Goal: Transaction & Acquisition: Download file/media

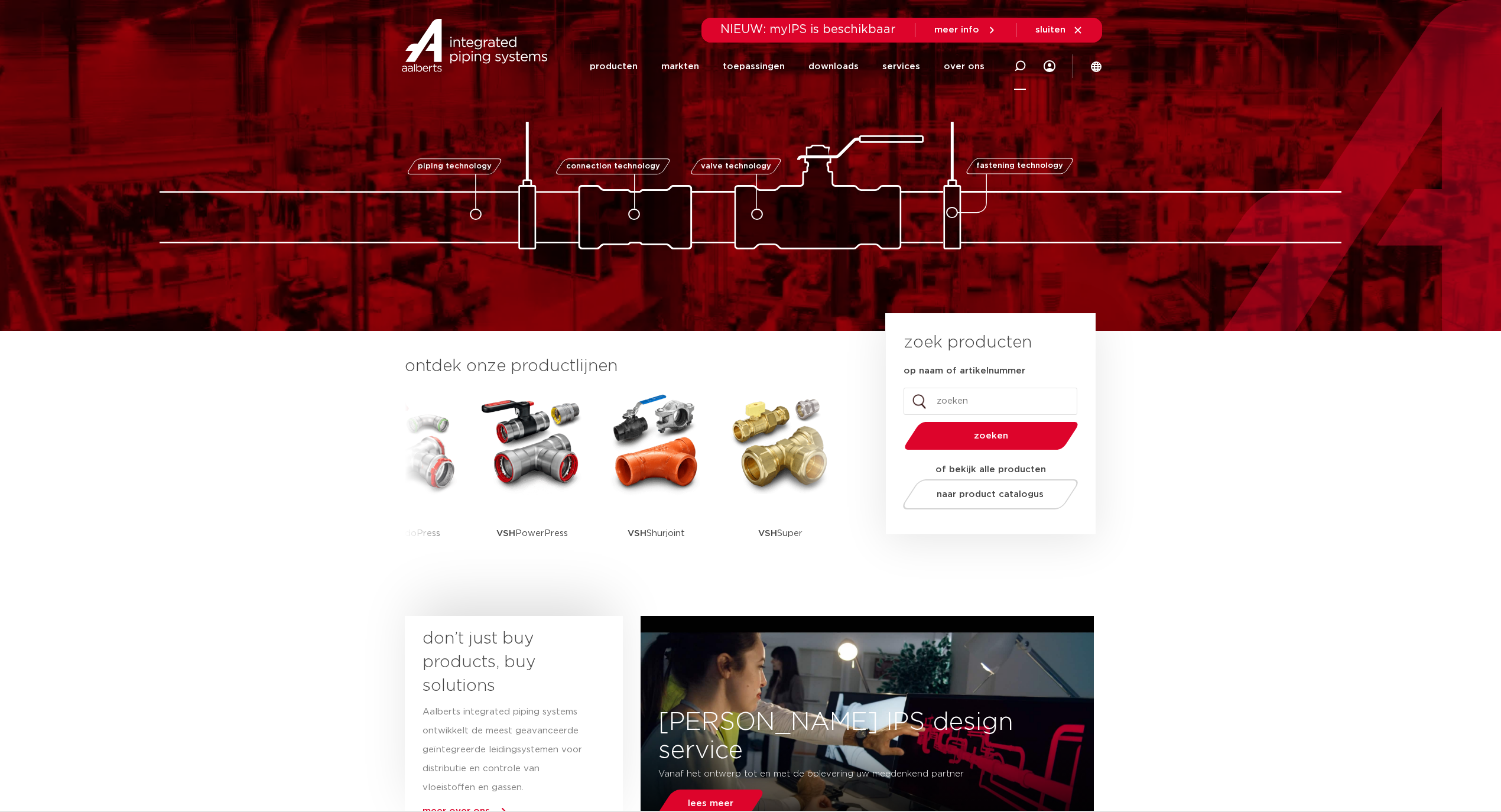
click at [1029, 62] on div at bounding box center [1020, 66] width 48 height 48
click at [797, 58] on input "Zoeken" at bounding box center [843, 64] width 372 height 24
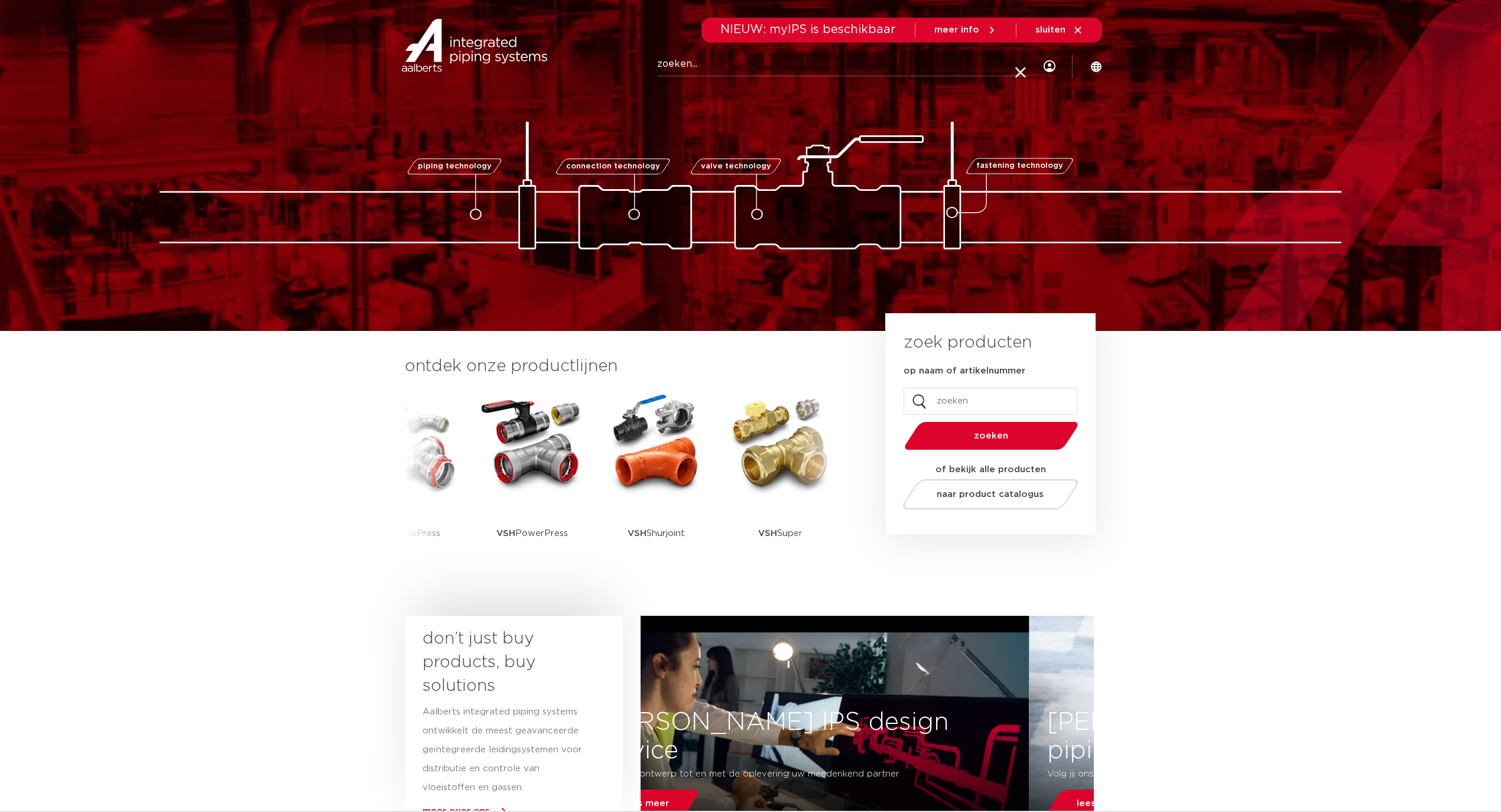
click at [1006, 403] on input "op naam of artikelnummer" at bounding box center [990, 401] width 174 height 27
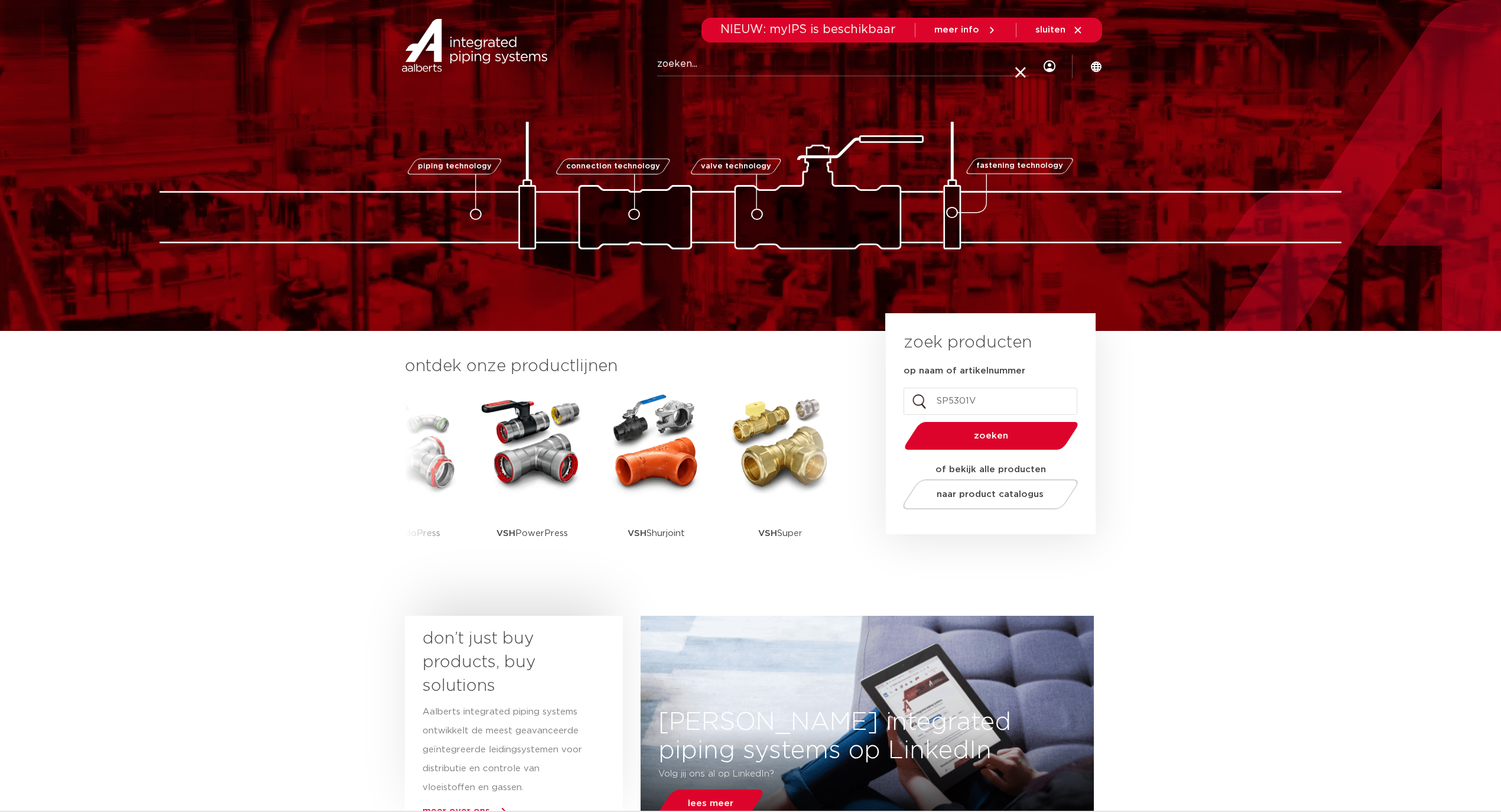
type input "SP5301V"
click at [900, 421] on button "zoeken" at bounding box center [992, 436] width 183 height 30
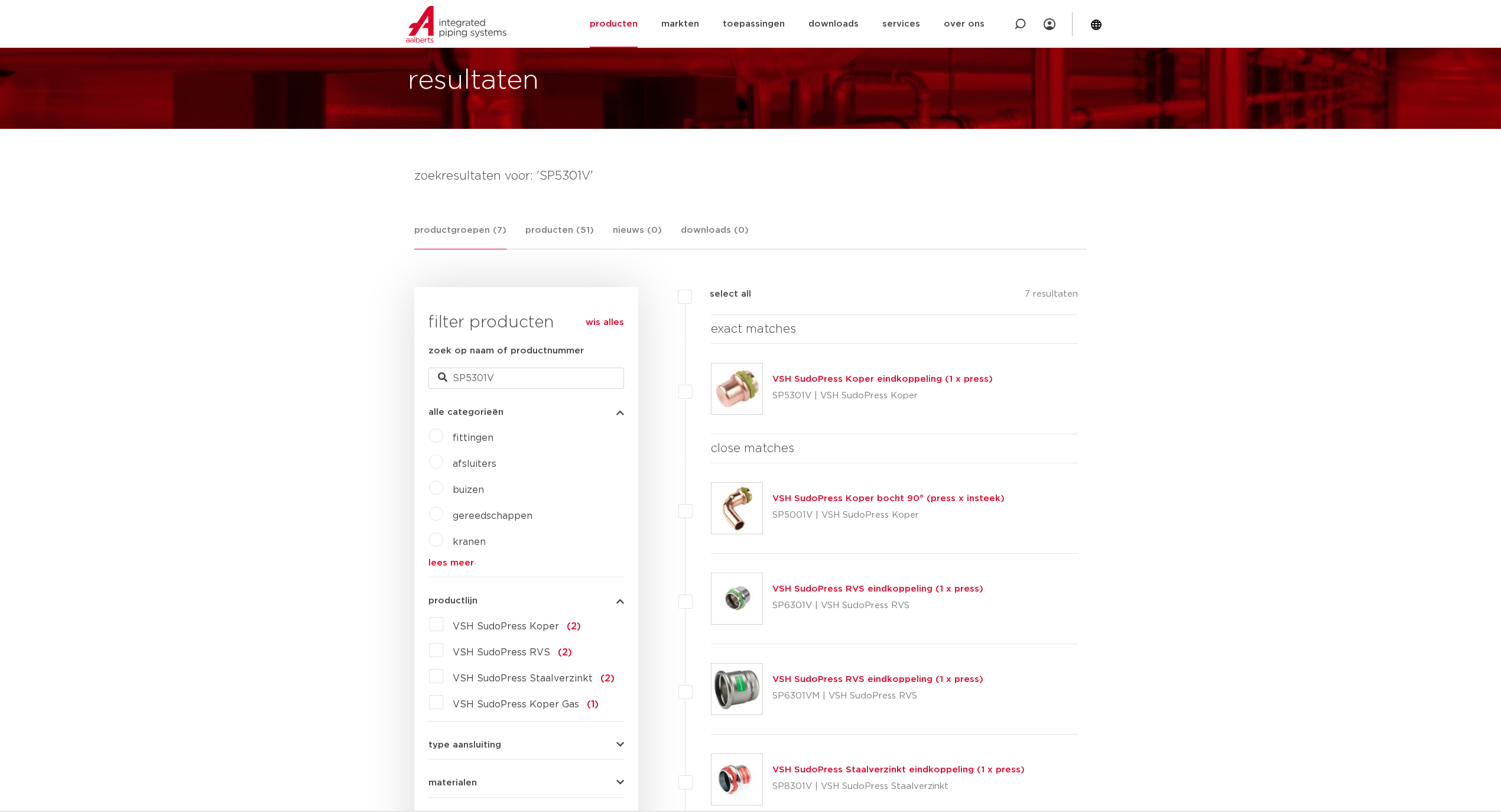
click at [839, 376] on link "VSH SudoPress Koper eindkoppeling (1 x press)" at bounding box center [883, 379] width 220 height 9
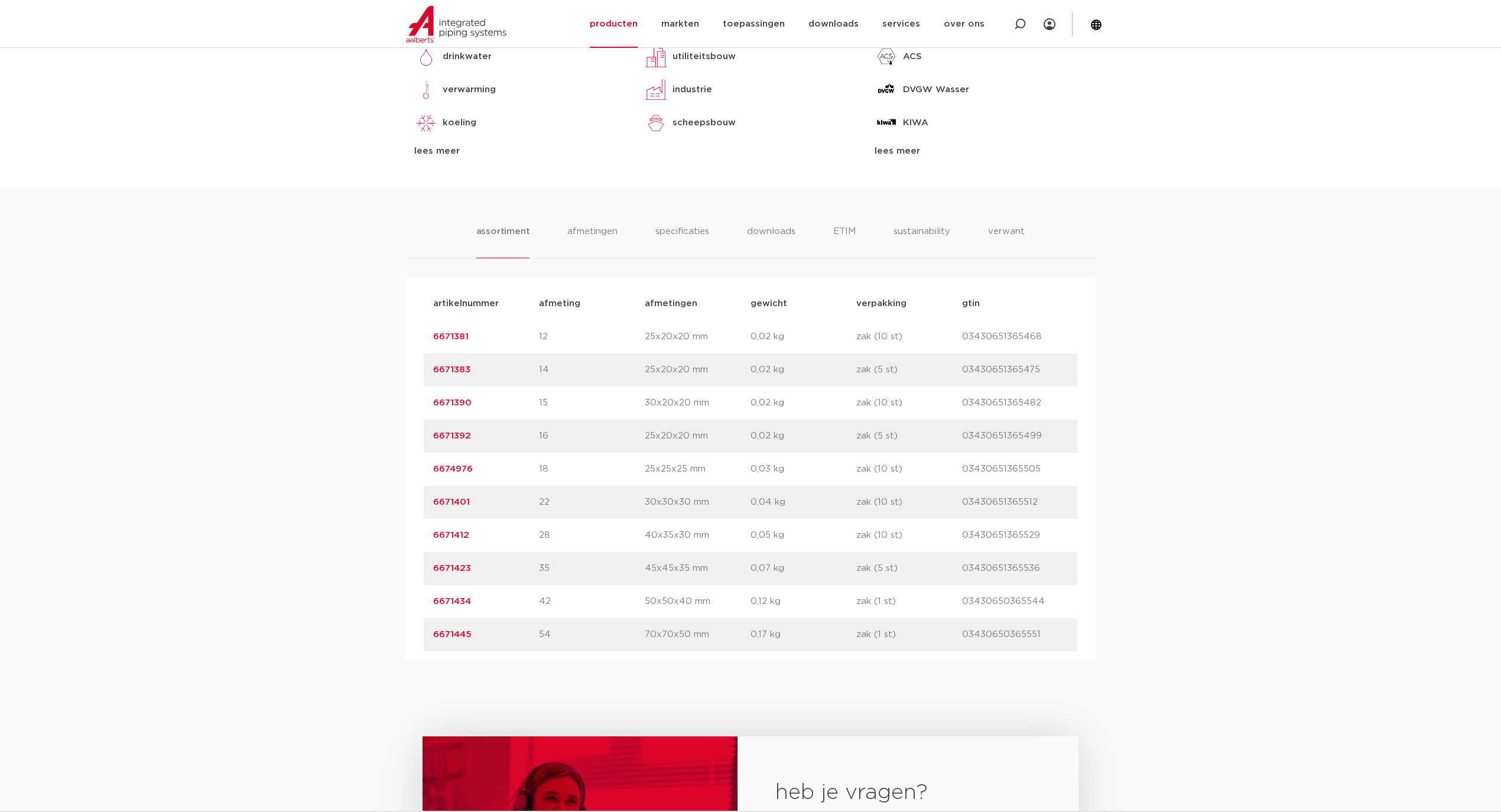
scroll to position [630, 0]
click at [438, 464] on link "6674976" at bounding box center [453, 467] width 40 height 9
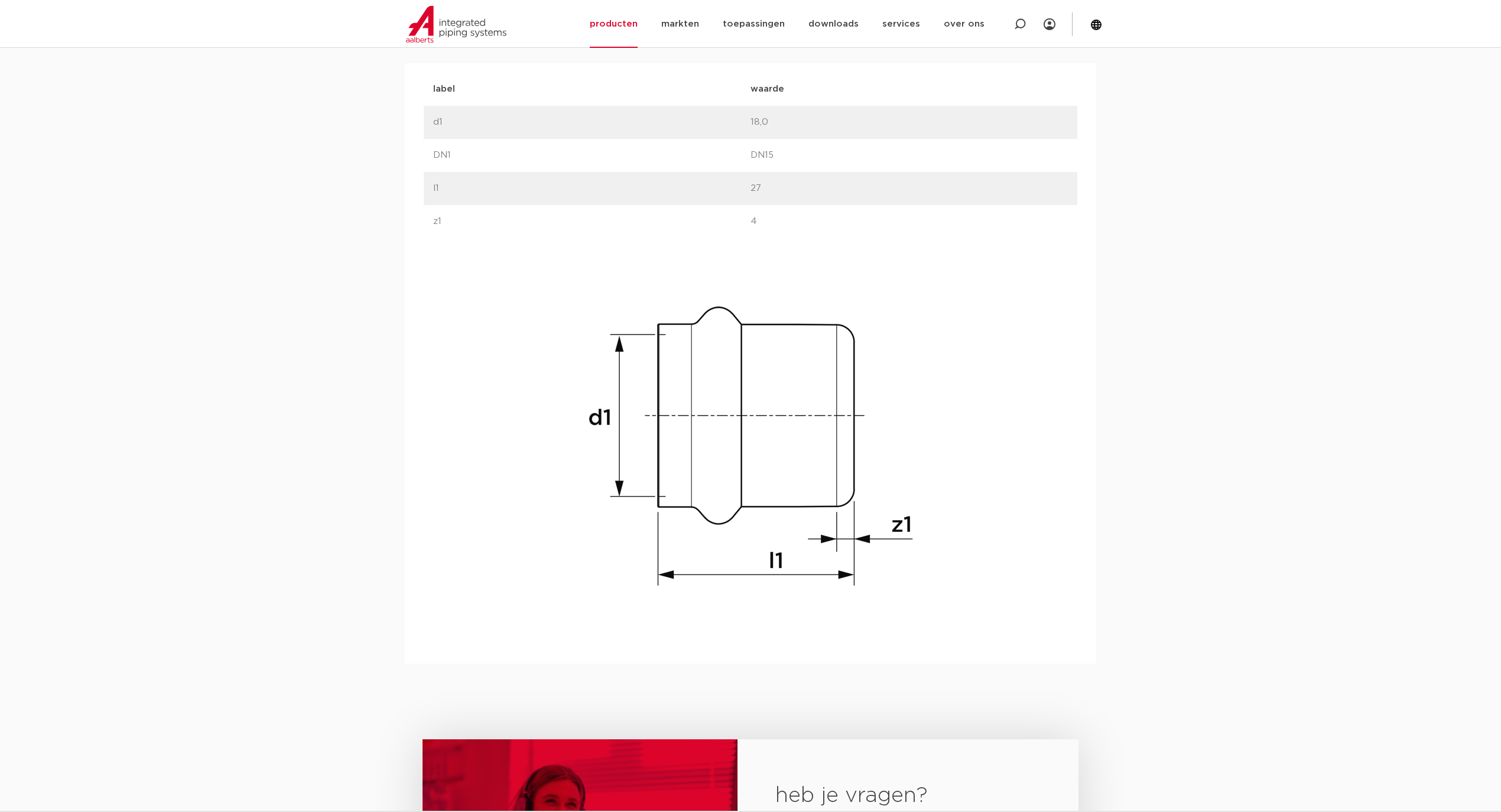
scroll to position [787, 0]
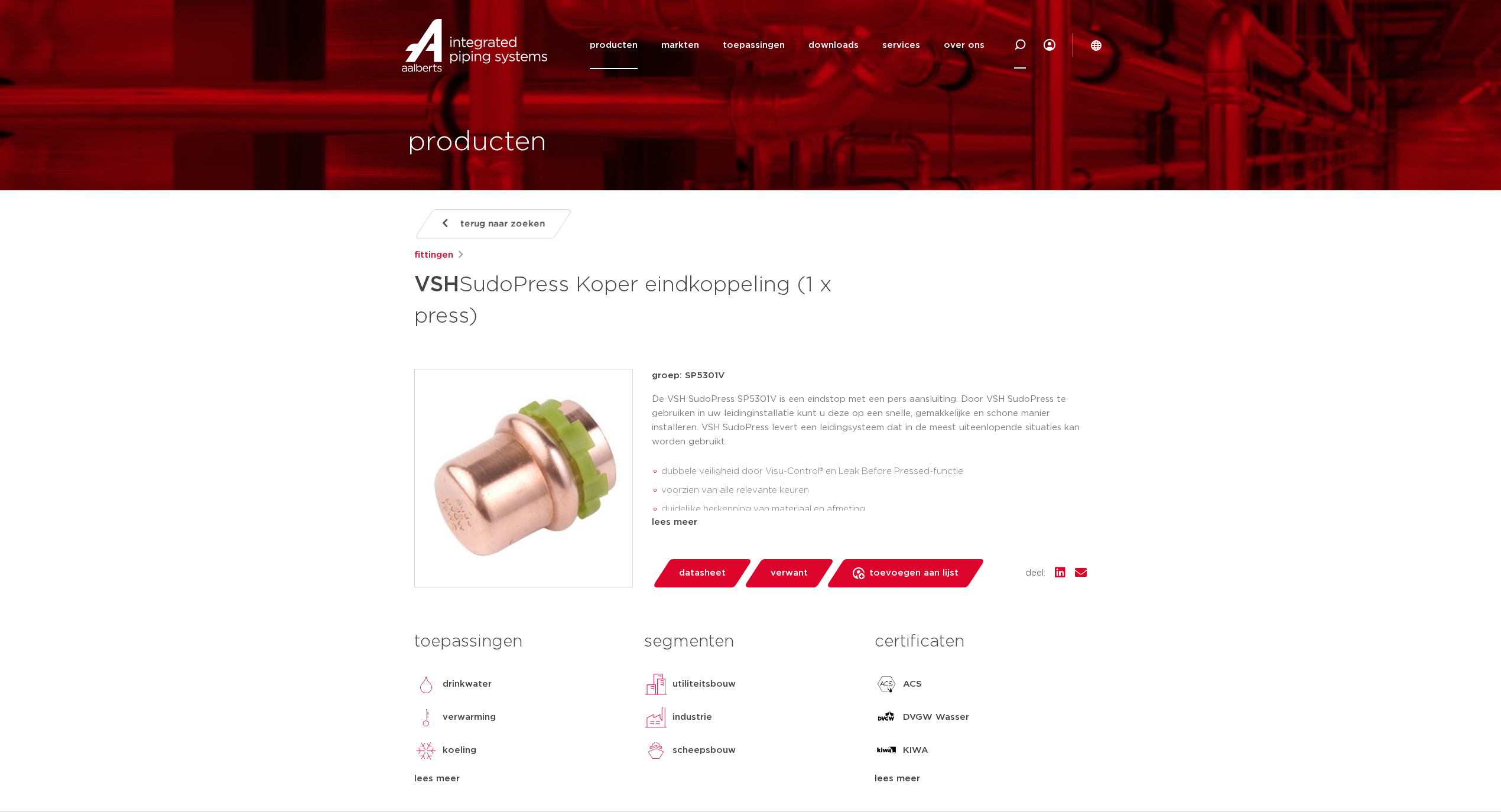
click at [1022, 46] on icon at bounding box center [1019, 44] width 11 height 11
type input "MPI"
click button "Zoeken" at bounding box center [0, 0] width 0 height 0
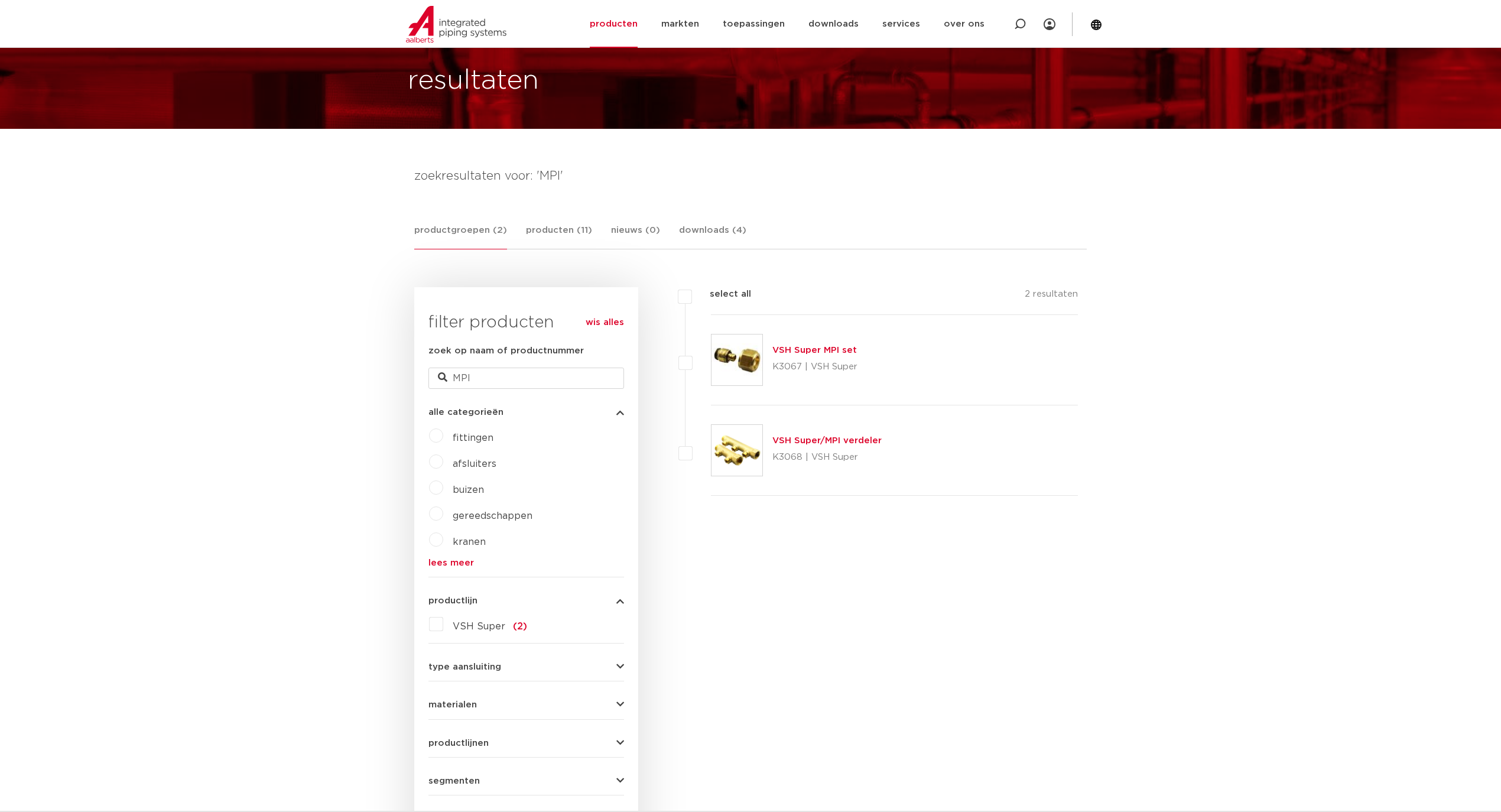
click at [822, 352] on link "VSH Super MPI set" at bounding box center [815, 351] width 85 height 9
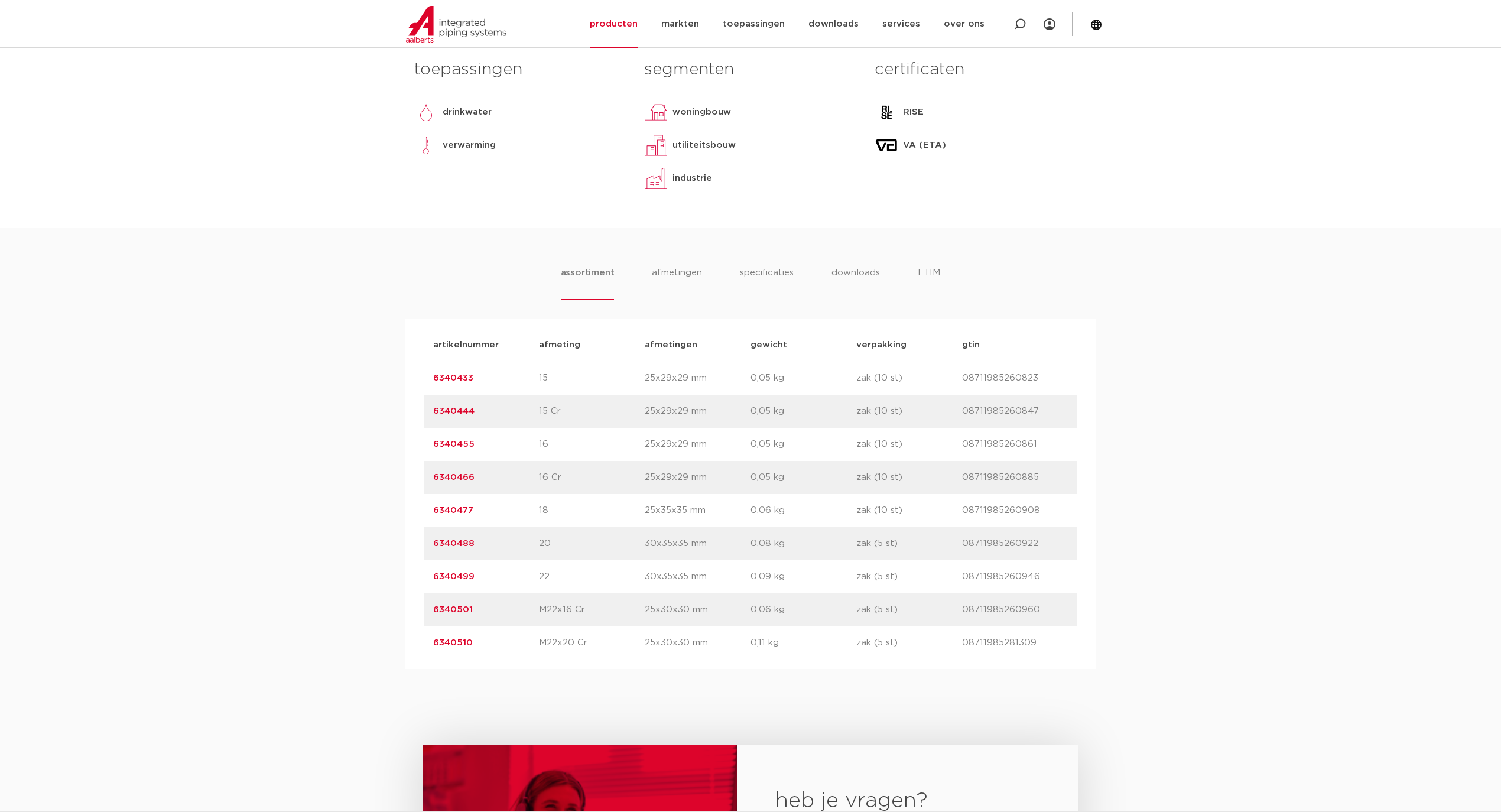
scroll to position [551, 0]
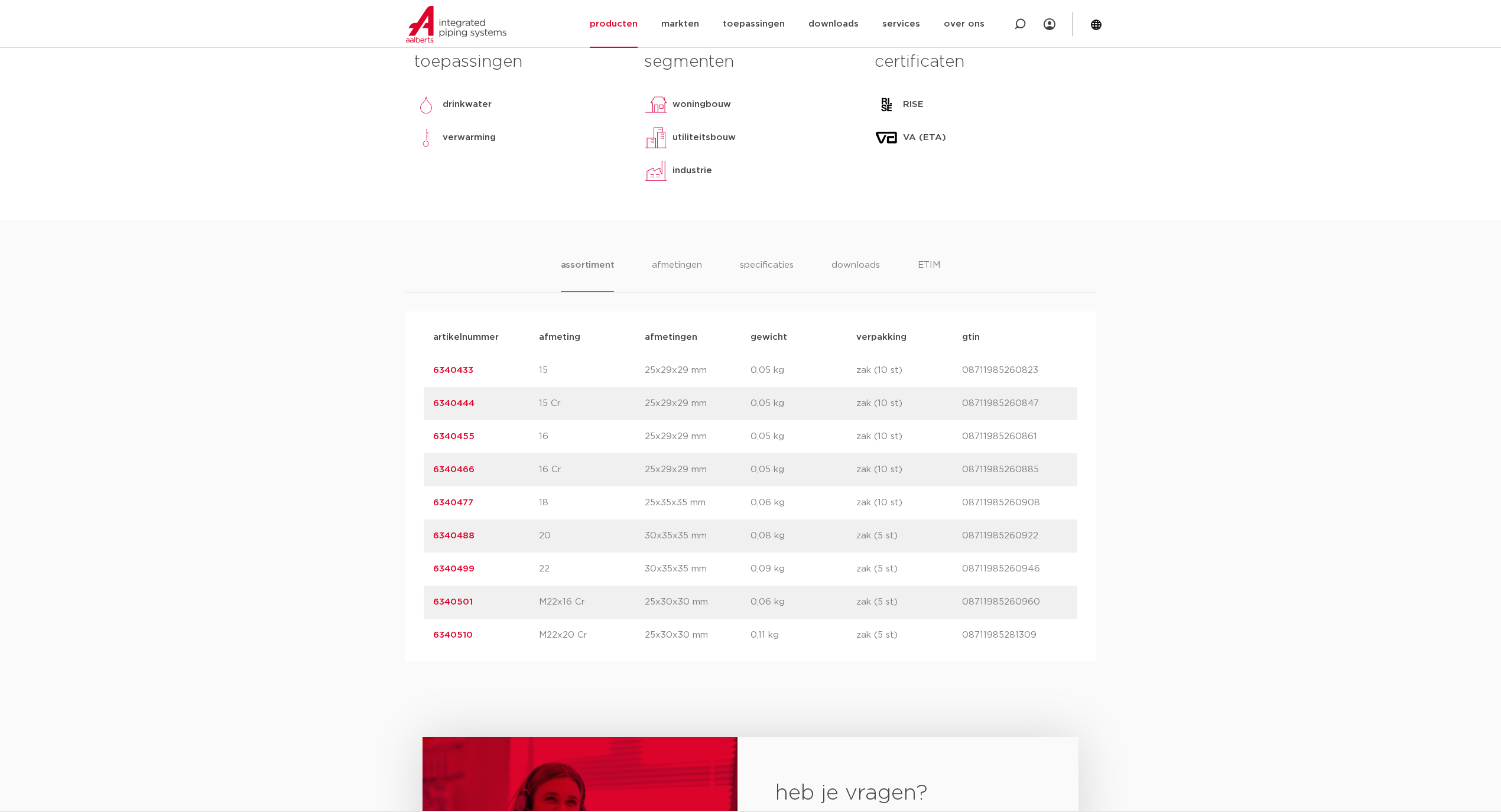
click at [478, 369] on p "6340433" at bounding box center [486, 371] width 106 height 14
drag, startPoint x: 423, startPoint y: 366, endPoint x: 1034, endPoint y: 642, distance: 670.4
click at [1034, 642] on div "artikelnummer afmeting afmetingen gewicht verpakking gtin artikelnummer 6340433…" at bounding box center [750, 486] width 691 height 350
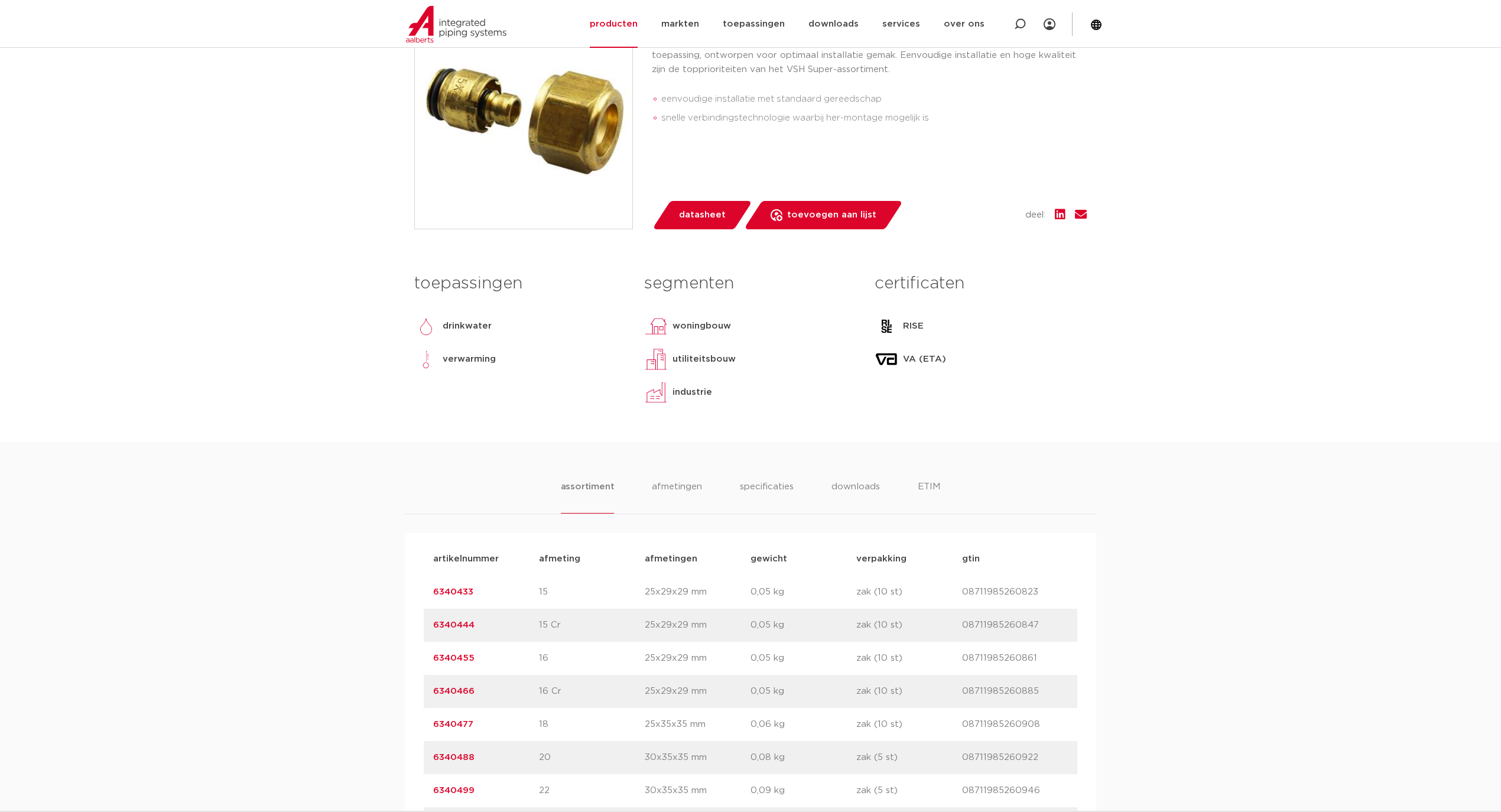
scroll to position [394, 0]
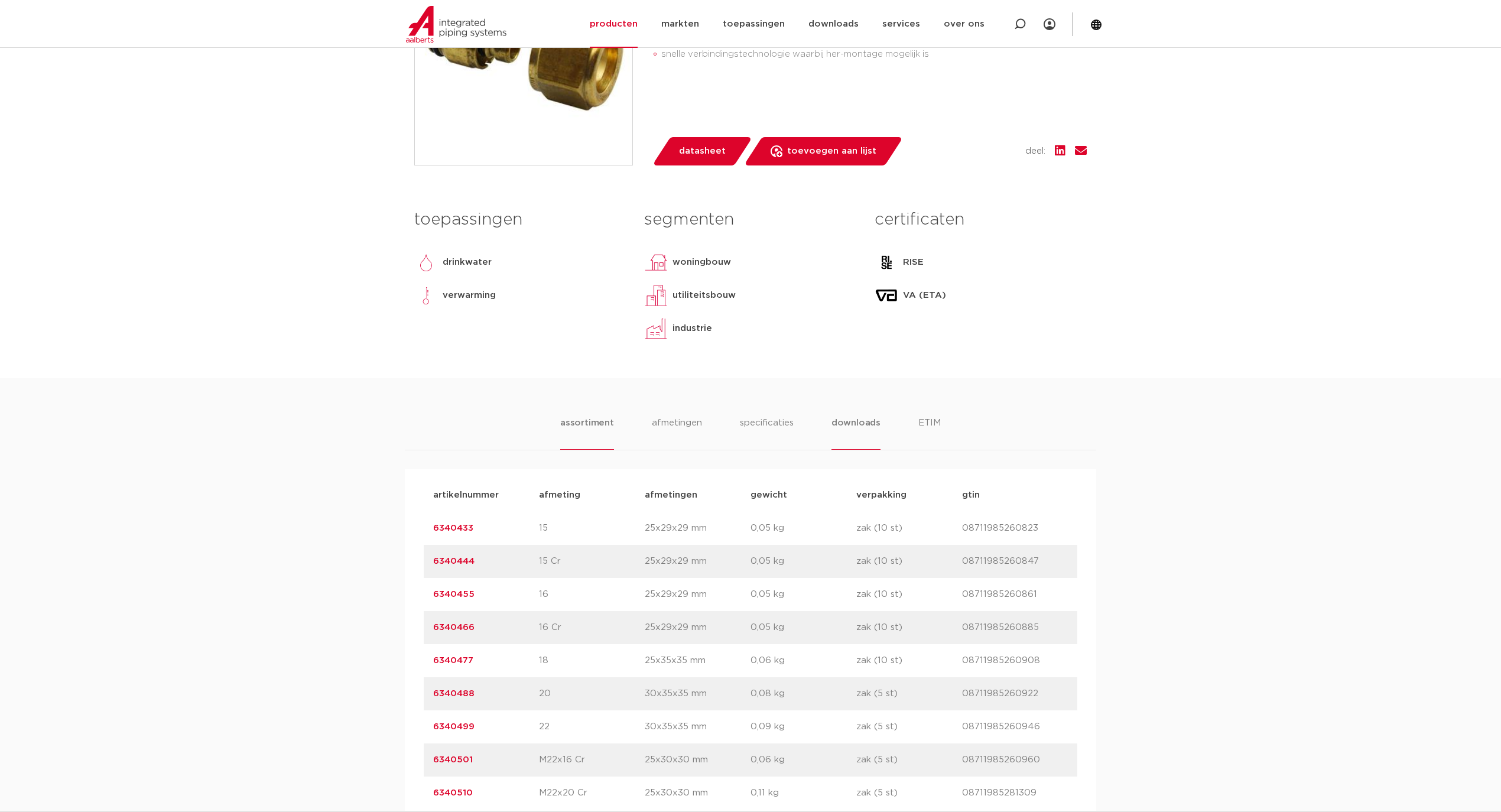
click at [849, 421] on li "downloads" at bounding box center [856, 432] width 49 height 33
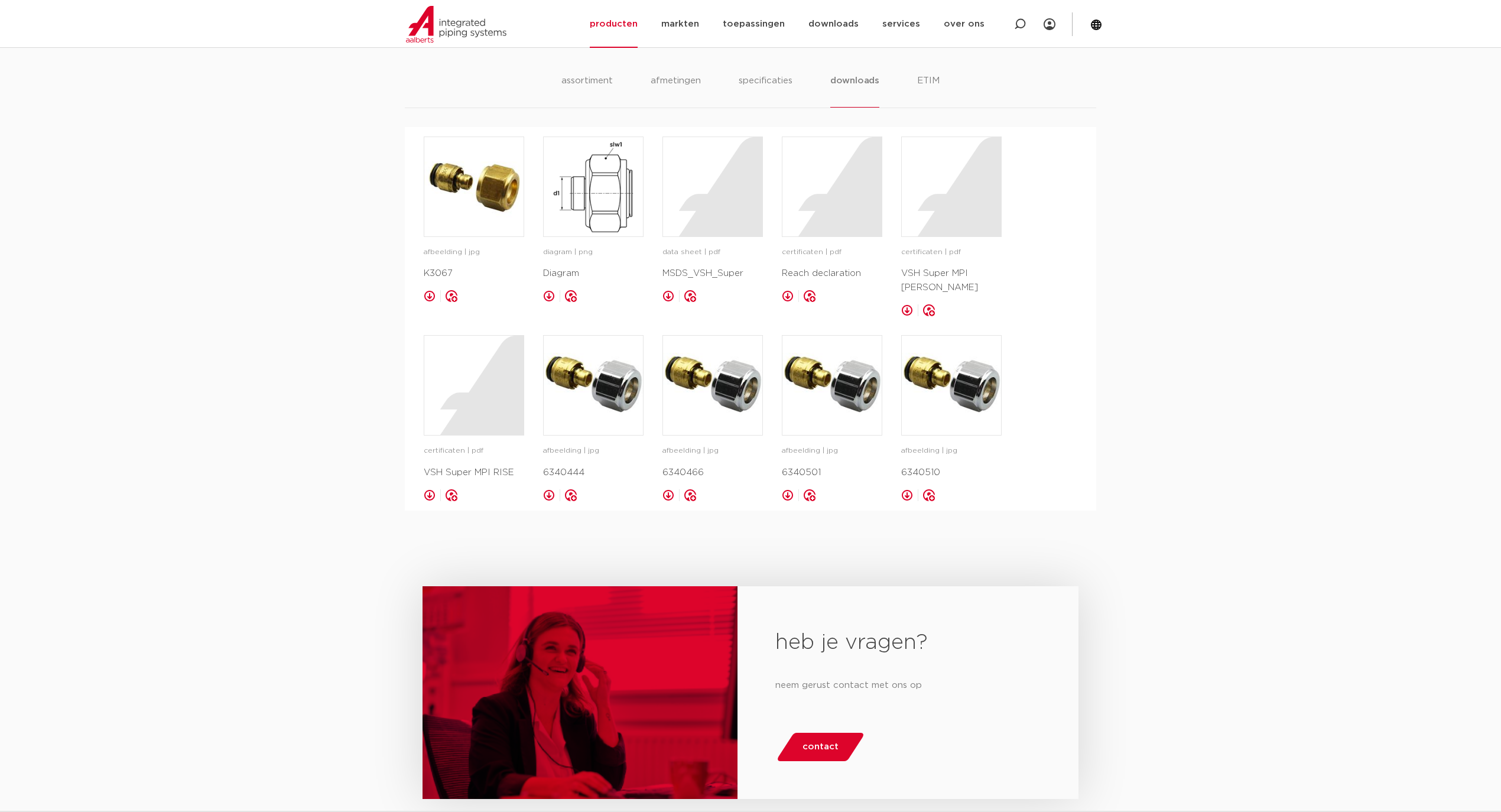
scroll to position [787, 0]
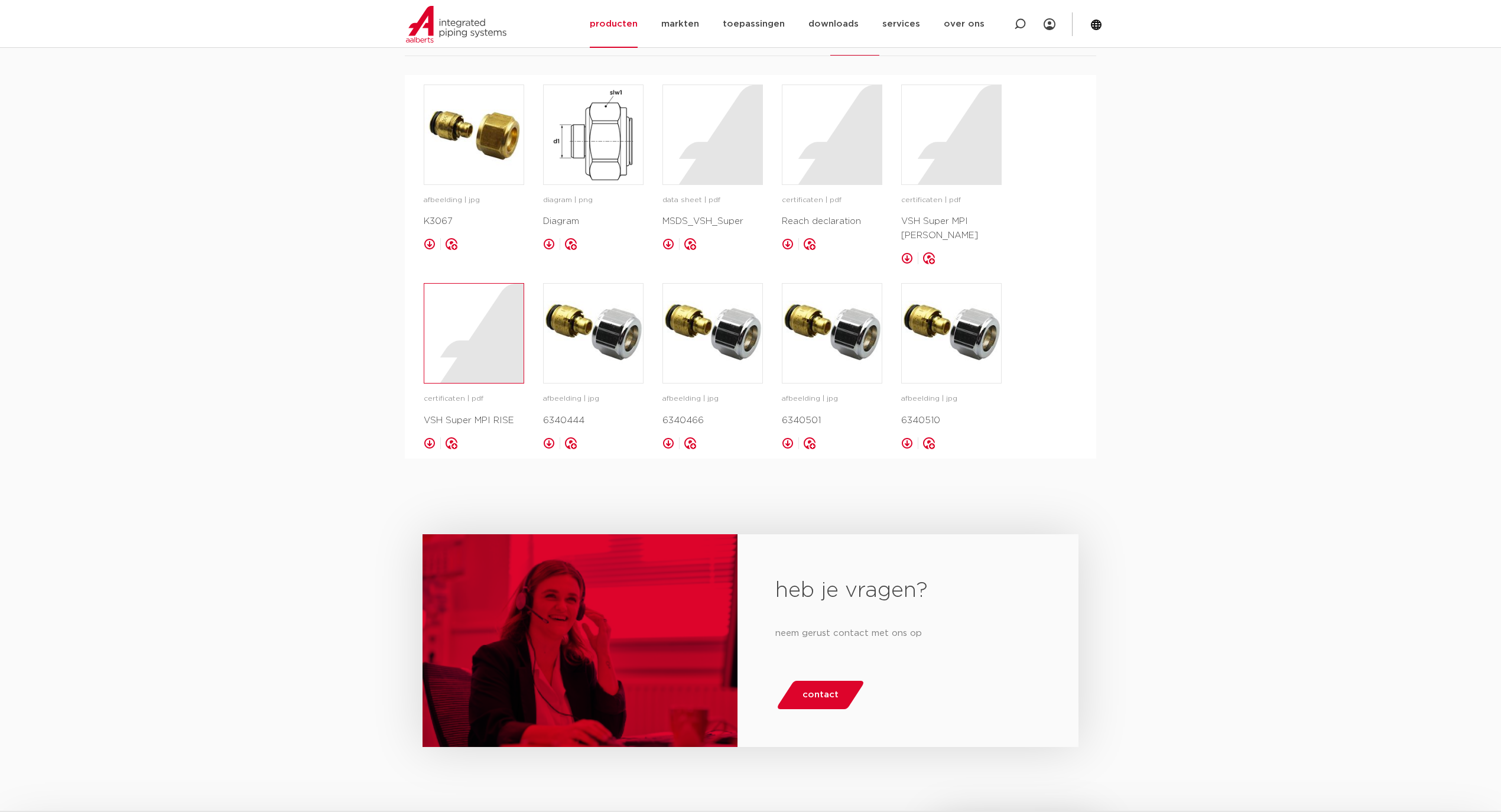
click at [478, 341] on div at bounding box center [474, 333] width 100 height 100
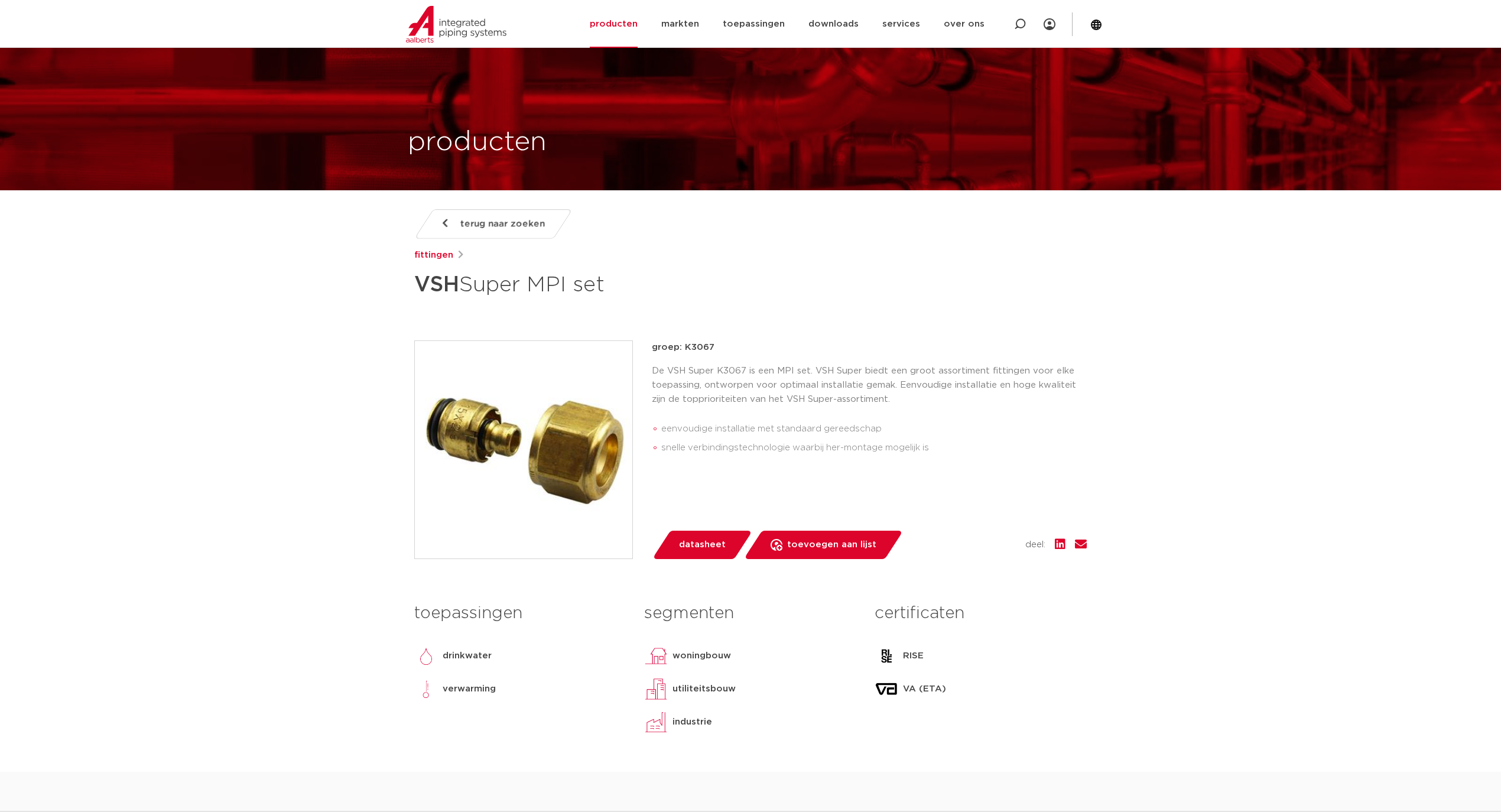
scroll to position [394, 0]
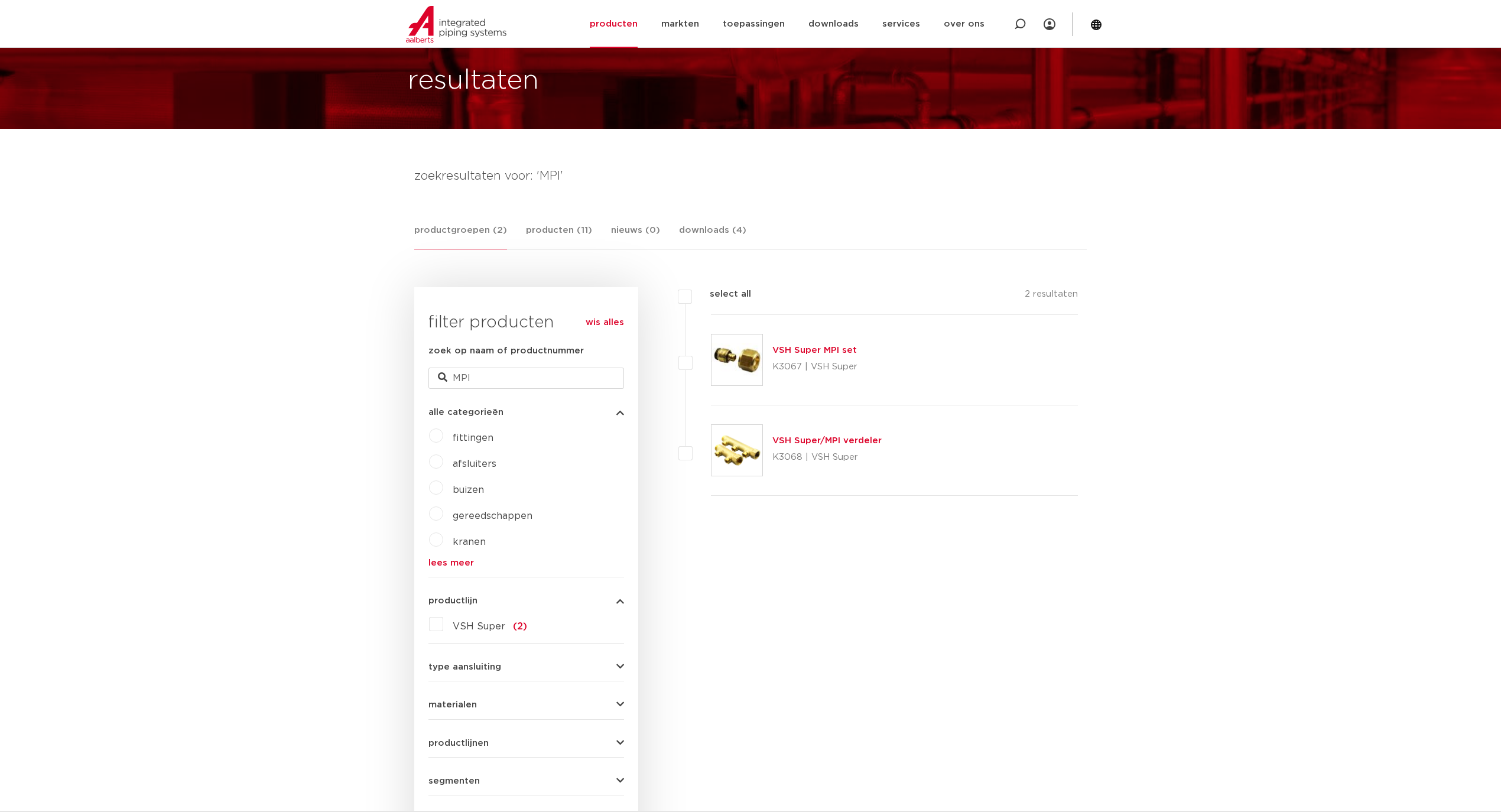
click at [809, 353] on link "VSH Super MPI set" at bounding box center [815, 351] width 85 height 9
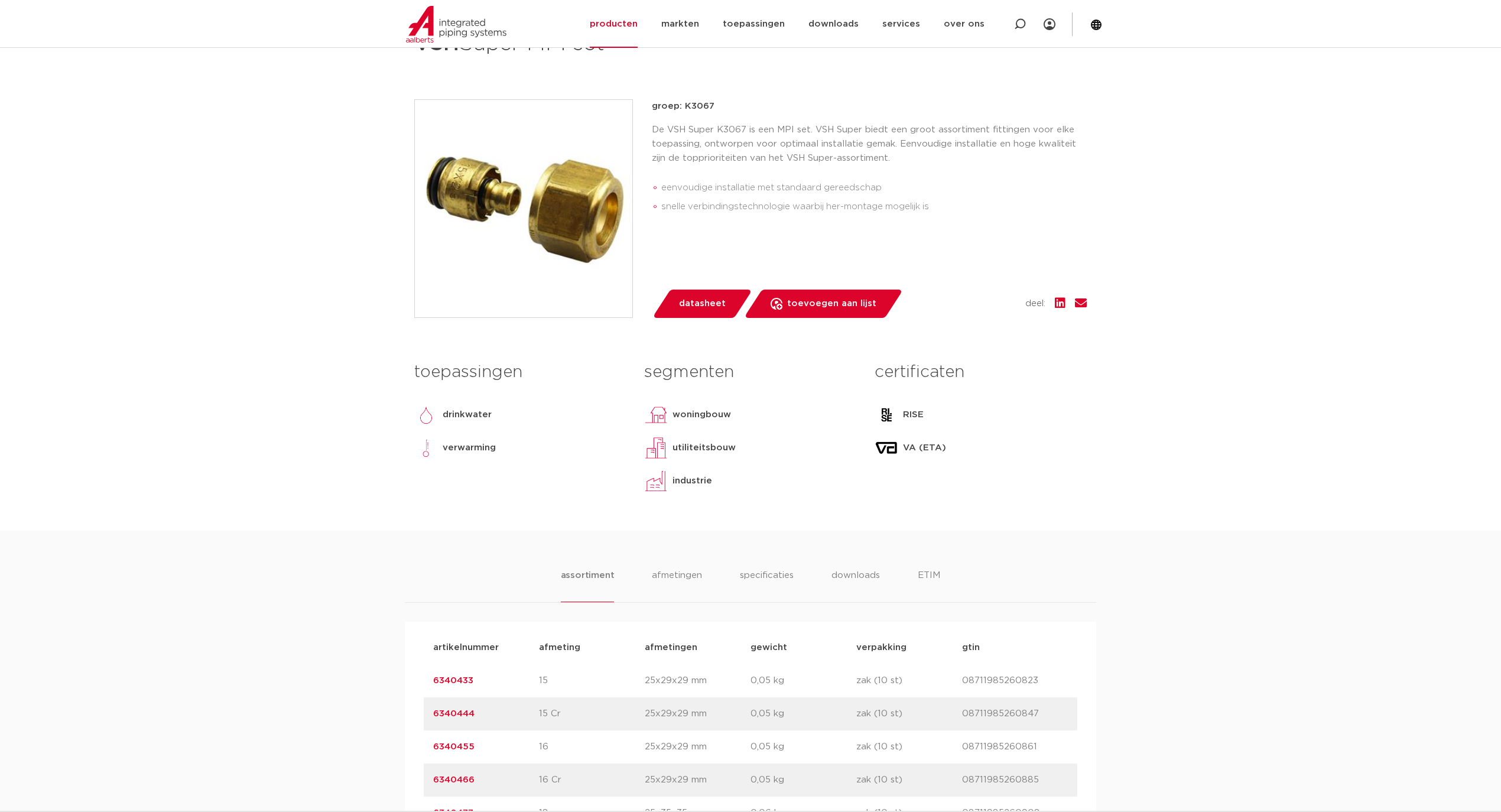
scroll to position [551, 0]
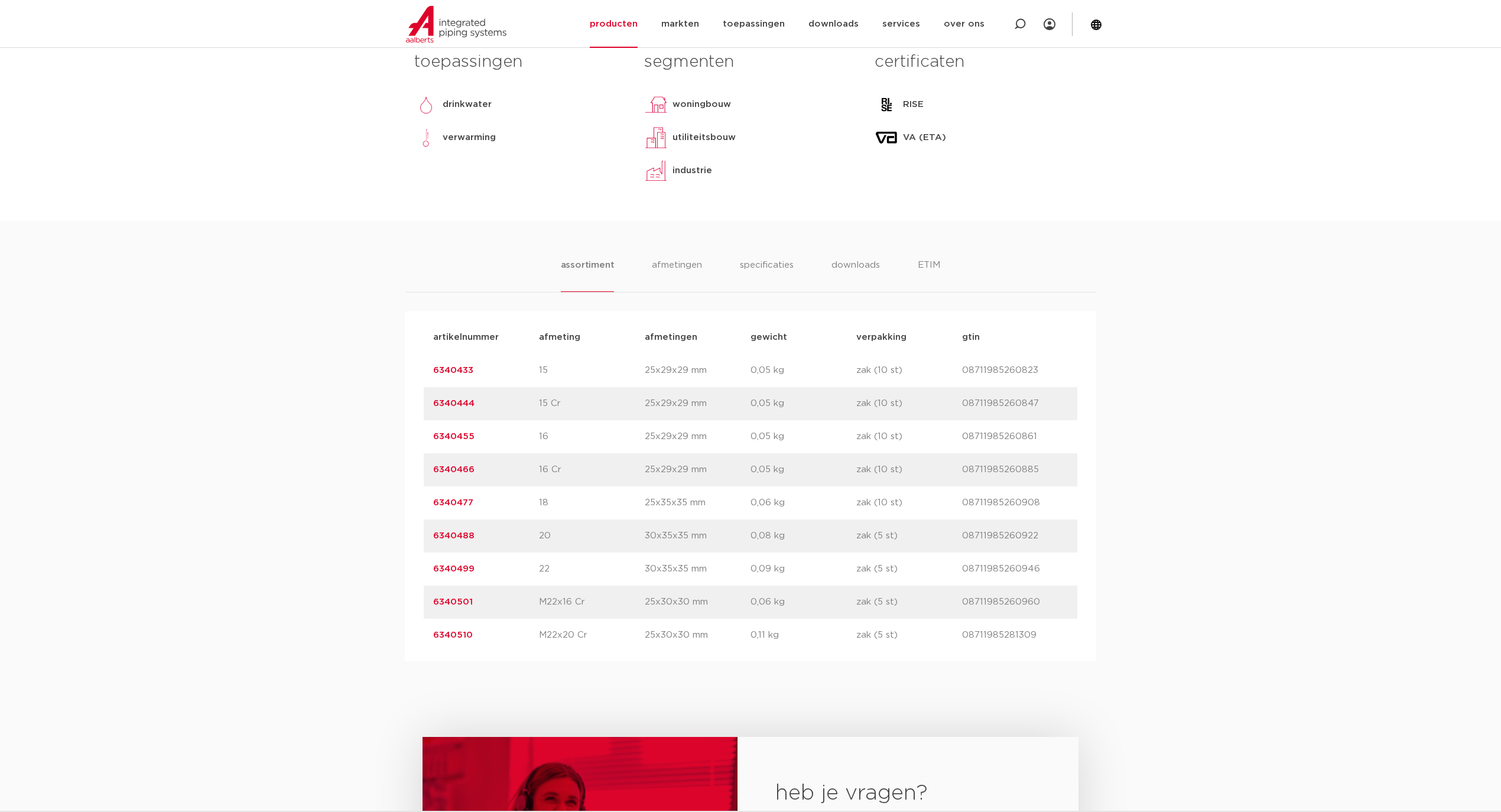
click at [202, 457] on div "assortiment [GEOGRAPHIC_DATA] specificaties downloads ETIM assortiment [GEOGRAP…" at bounding box center [750, 440] width 1501 height 441
